Goal: Information Seeking & Learning: Learn about a topic

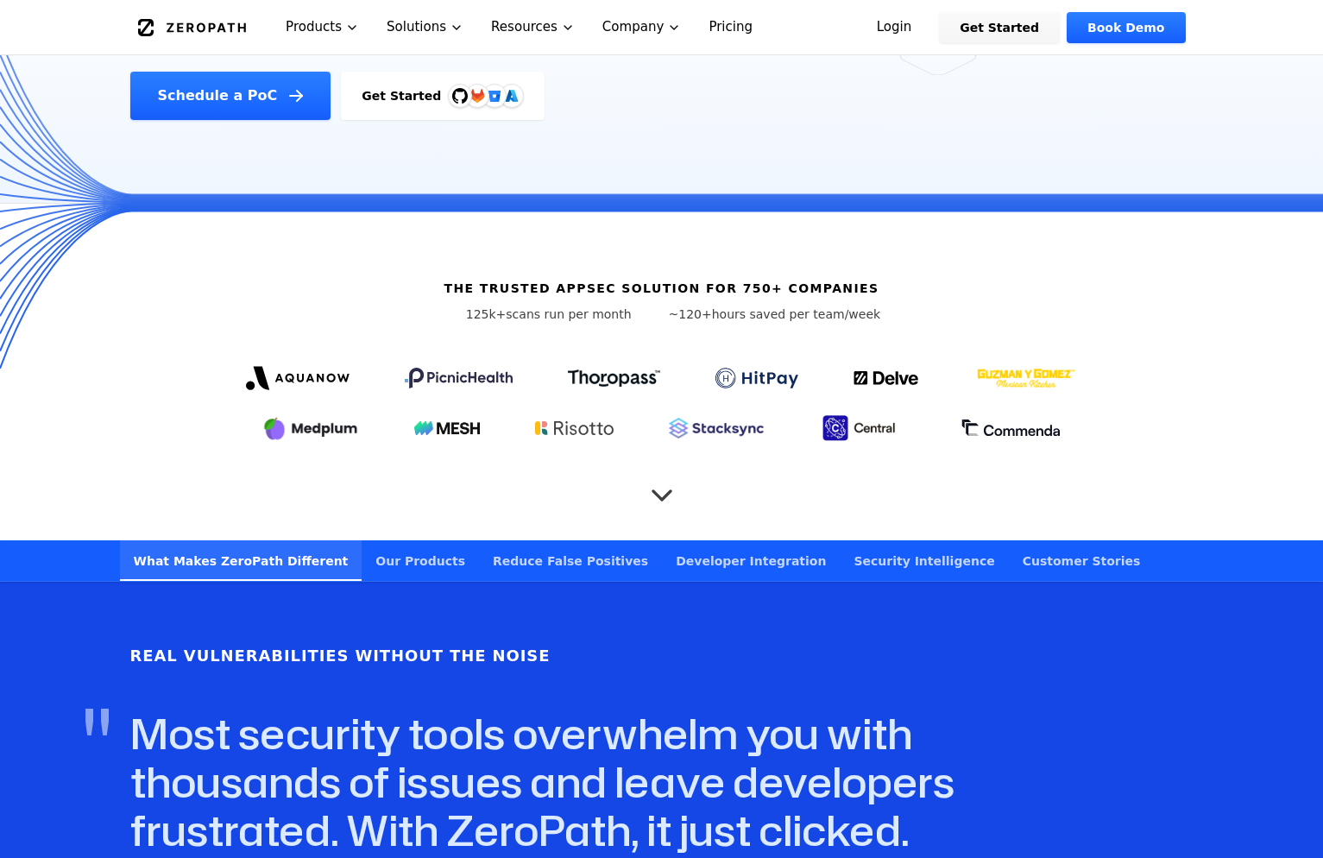
scroll to position [374, 0]
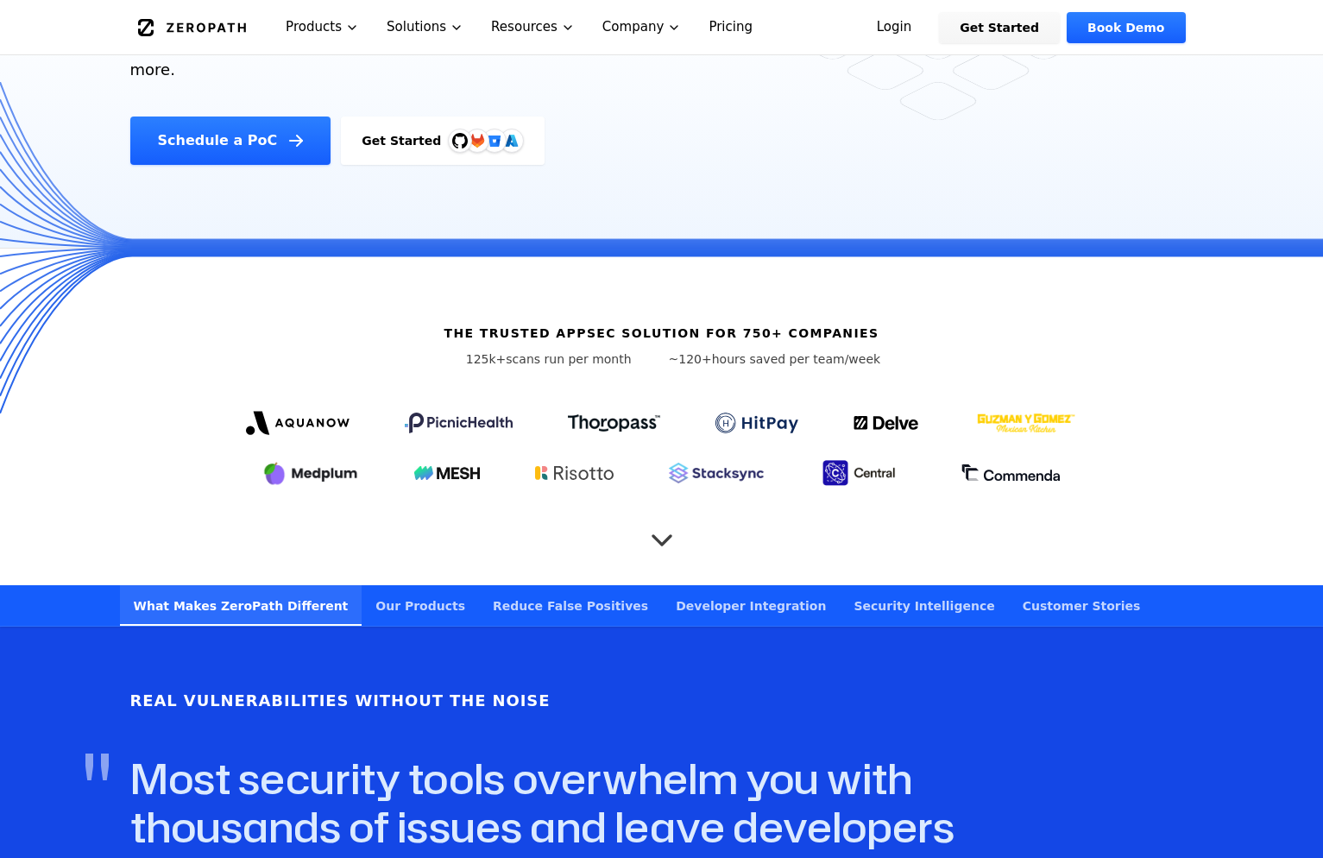
click at [809, 324] on h6 "The trusted AppSec solution for 750+ companies" at bounding box center [661, 332] width 435 height 17
click at [840, 324] on h6 "The trusted AppSec solution for 750+ companies" at bounding box center [661, 332] width 435 height 17
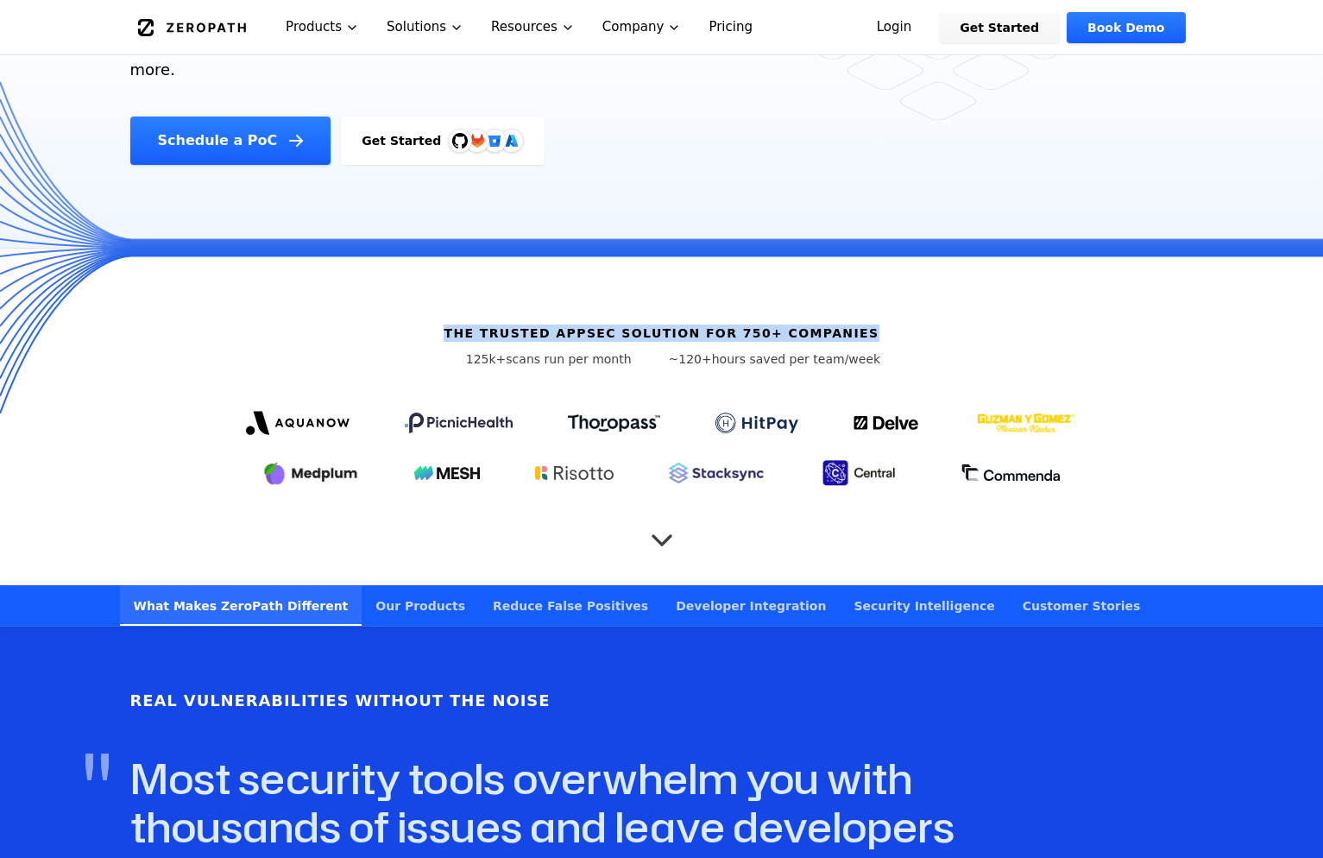
click at [840, 324] on h6 "The trusted AppSec solution for 750+ companies" at bounding box center [661, 332] width 435 height 17
click at [809, 324] on h6 "The trusted AppSec solution for 750+ companies" at bounding box center [661, 332] width 435 height 17
click at [843, 324] on h6 "The trusted AppSec solution for 750+ companies" at bounding box center [661, 332] width 435 height 17
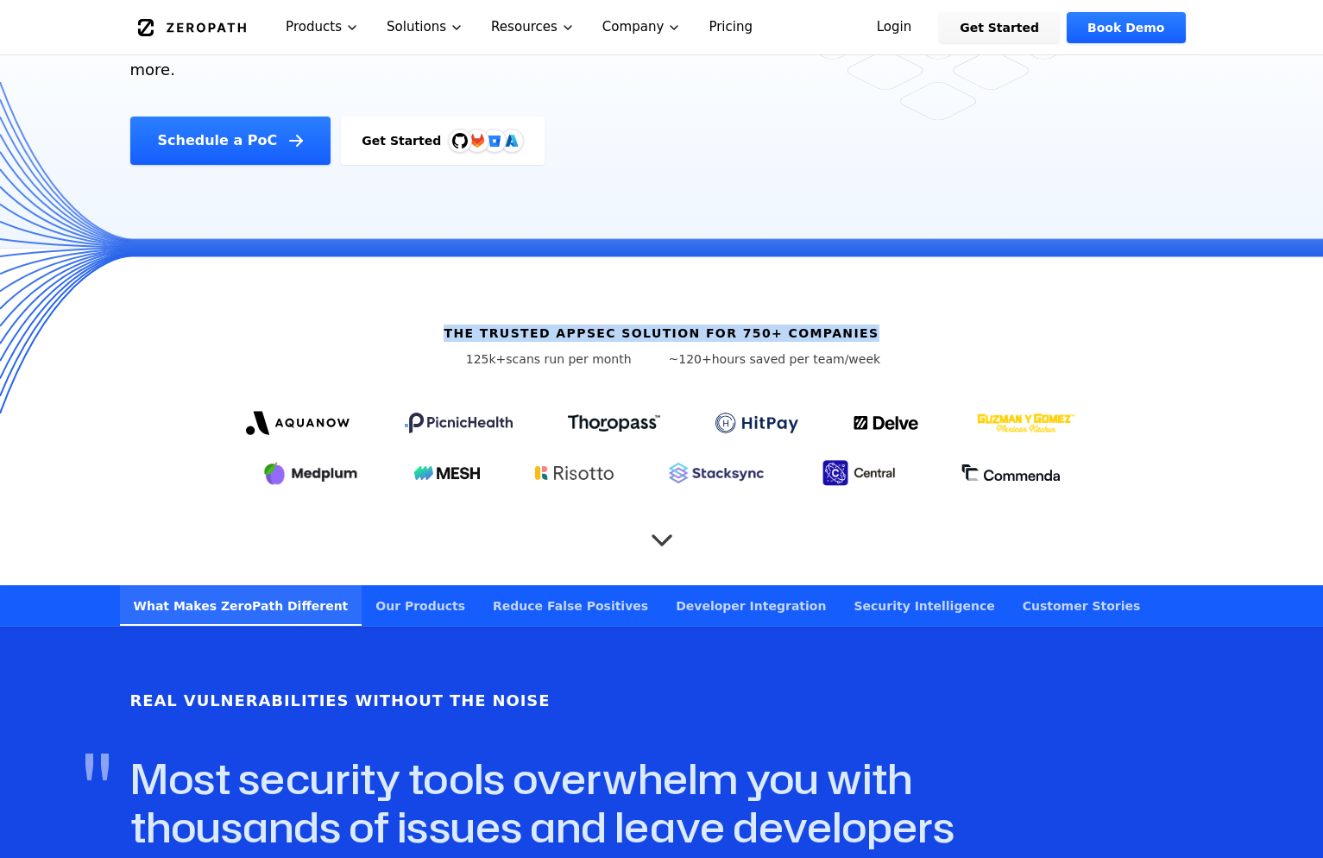
click at [843, 324] on h6 "The trusted AppSec solution for 750+ companies" at bounding box center [661, 332] width 435 height 17
click at [826, 324] on h6 "The trusted AppSec solution for 750+ companies" at bounding box center [661, 332] width 435 height 17
drag, startPoint x: 153, startPoint y: 309, endPoint x: 896, endPoint y: 466, distance: 759.4
click at [907, 466] on div "The trusted AppSec solution for 750+ companies 125k+ scans run per month ~120+ …" at bounding box center [662, 417] width 1105 height 337
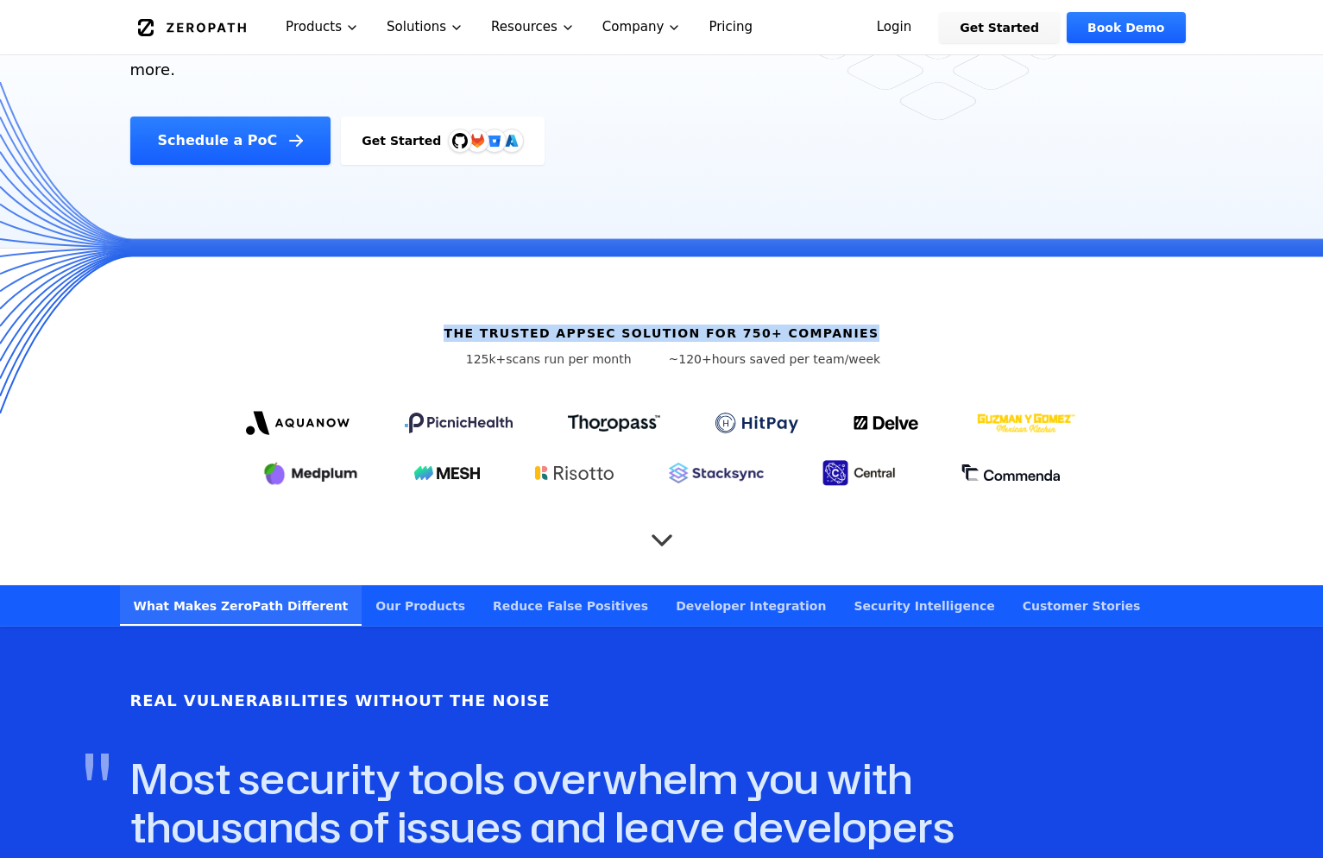
click at [1075, 517] on div "The trusted AppSec solution for 750+ companies 125k+ scans run per month ~120+ …" at bounding box center [662, 417] width 1105 height 337
drag, startPoint x: 1145, startPoint y: 499, endPoint x: 242, endPoint y: 288, distance: 927.7
click at [242, 288] on div "The trusted AppSec solution for 750+ companies 125k+ scans run per month ~120+ …" at bounding box center [662, 417] width 1105 height 337
drag, startPoint x: 224, startPoint y: 288, endPoint x: 1115, endPoint y: 426, distance: 902.0
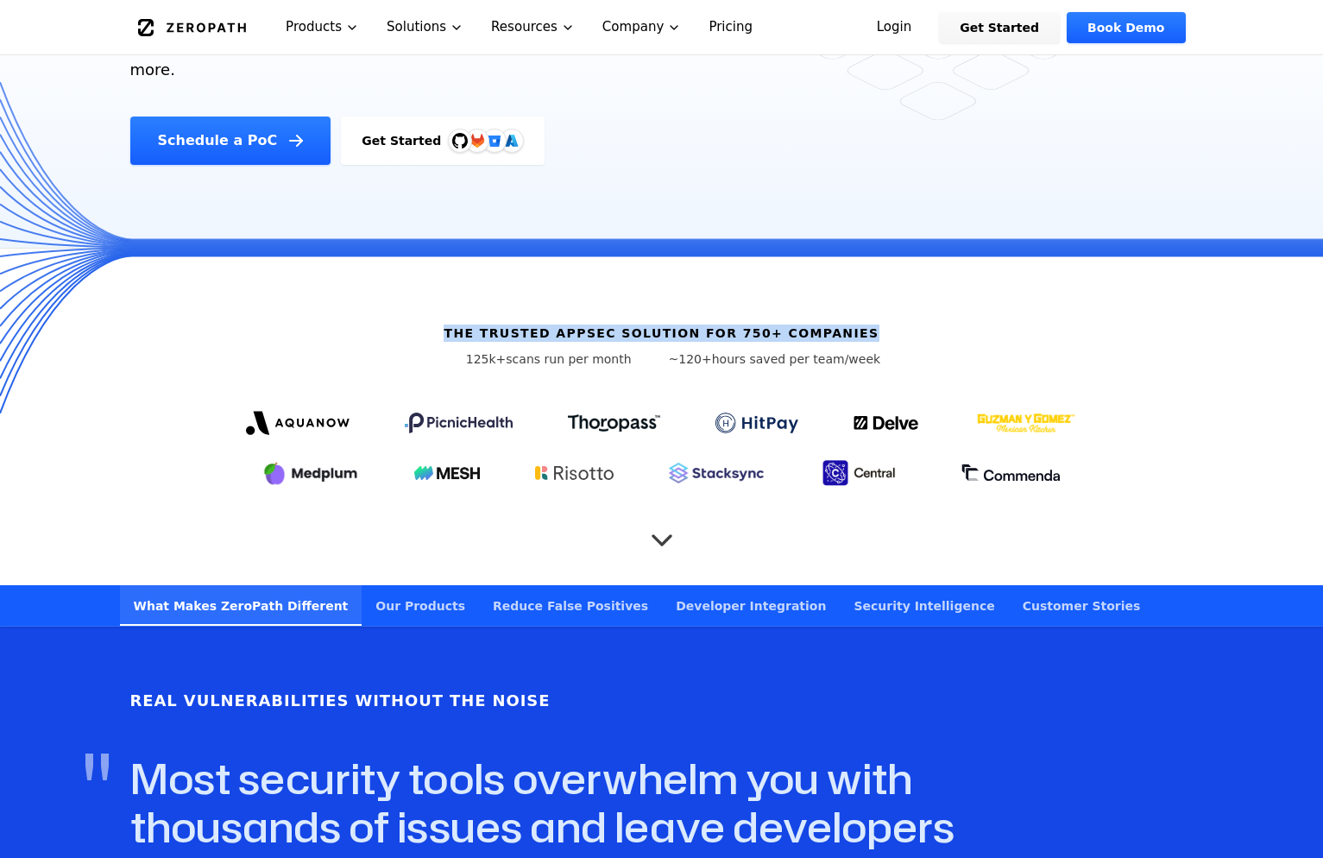
click at [1115, 426] on div "The trusted AppSec solution for 750+ companies 125k+ scans run per month ~120+ …" at bounding box center [662, 417] width 1105 height 337
click at [1115, 426] on div at bounding box center [662, 445] width 994 height 86
drag, startPoint x: 1115, startPoint y: 499, endPoint x: 304, endPoint y: 242, distance: 850.7
click at [304, 249] on div "The trusted AppSec solution for 750+ companies 125k+ scans run per month ~120+ …" at bounding box center [662, 417] width 1105 height 337
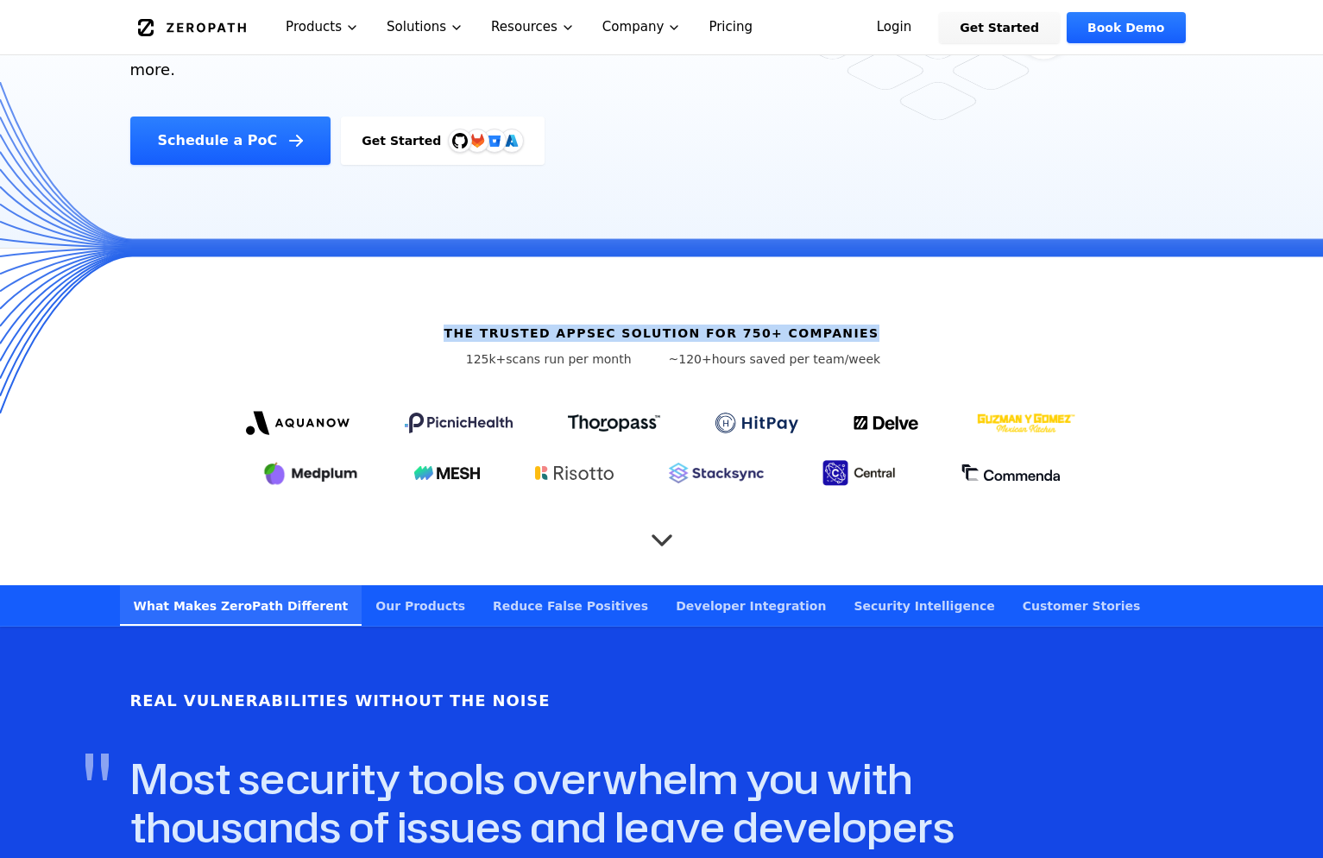
drag, startPoint x: 169, startPoint y: 242, endPoint x: 1079, endPoint y: 590, distance: 973.8
click at [1215, 512] on div "The trusted AppSec solution for 750+ companies 125k+ scans run per month ~120+ …" at bounding box center [661, 416] width 1323 height 337
click at [6, 345] on div "The trusted AppSec solution for 750+ companies 125k+ scans run per month ~120+ …" at bounding box center [661, 416] width 1323 height 337
